Goal: Transaction & Acquisition: Purchase product/service

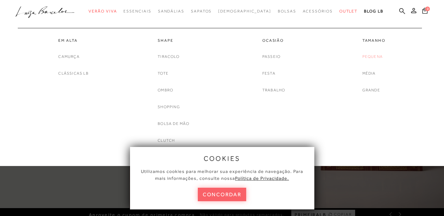
click at [379, 56] on link "Pequena" at bounding box center [373, 56] width 20 height 7
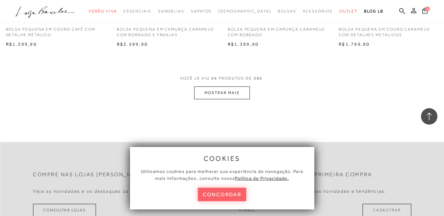
scroll to position [1252, 0]
click at [212, 94] on button "MOSTRAR MAIS" at bounding box center [221, 92] width 55 height 13
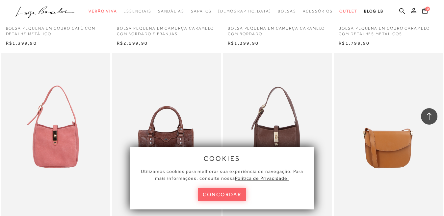
scroll to position [1680, 0]
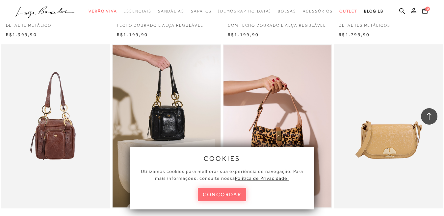
click at [241, 200] on button "concordar" at bounding box center [222, 195] width 49 height 14
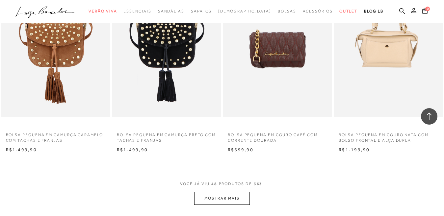
scroll to position [2404, 0]
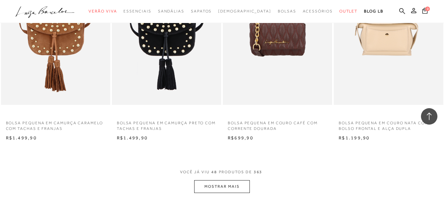
click at [224, 185] on button "MOSTRAR MAIS" at bounding box center [221, 186] width 55 height 13
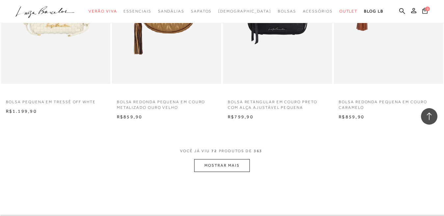
scroll to position [3722, 0]
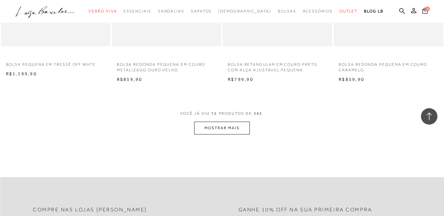
click at [210, 128] on button "MOSTRAR MAIS" at bounding box center [221, 128] width 55 height 13
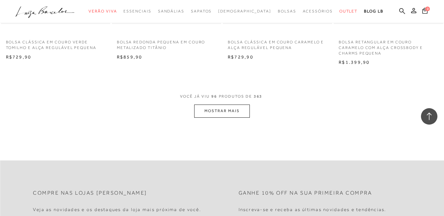
scroll to position [5006, 0]
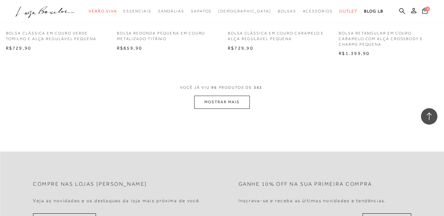
click at [220, 103] on button "MOSTRAR MAIS" at bounding box center [221, 102] width 55 height 13
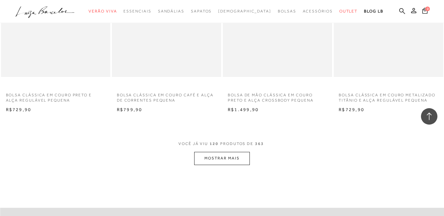
scroll to position [6225, 0]
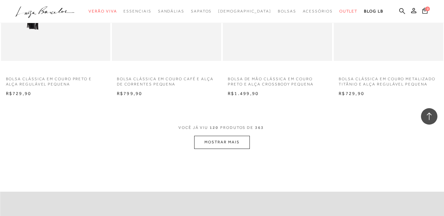
click at [220, 140] on button "MOSTRAR MAIS" at bounding box center [221, 142] width 55 height 13
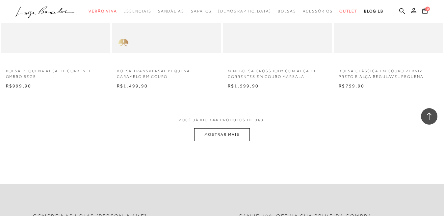
scroll to position [7509, 0]
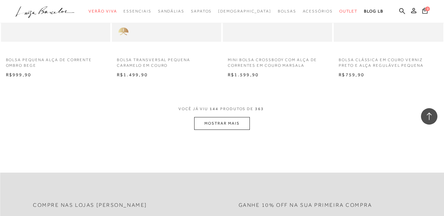
click at [219, 127] on button "MOSTRAR MAIS" at bounding box center [221, 123] width 55 height 13
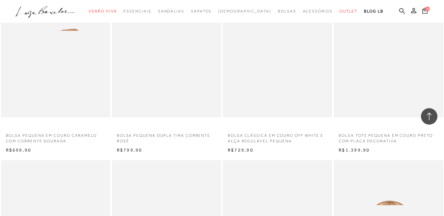
scroll to position [7608, 0]
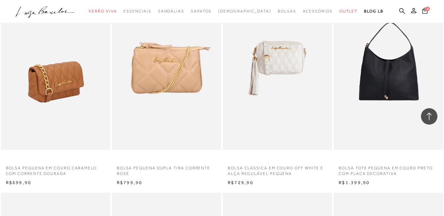
click at [51, 88] on img at bounding box center [56, 68] width 109 height 164
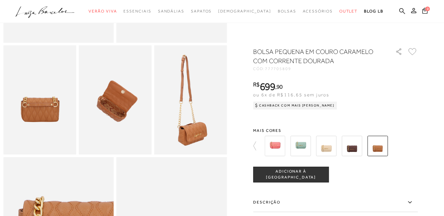
scroll to position [165, 0]
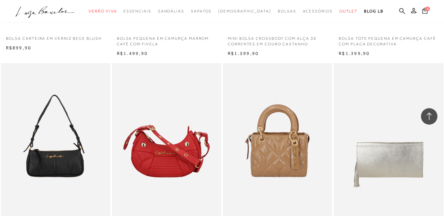
scroll to position [8593, 0]
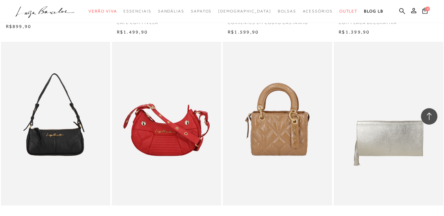
click at [215, 145] on img at bounding box center [167, 124] width 109 height 164
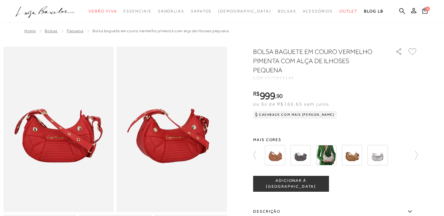
scroll to position [1081, 0]
